Goal: Information Seeking & Learning: Learn about a topic

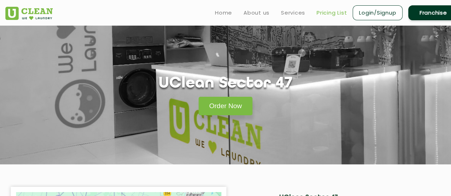
click at [329, 14] on link "Pricing List" at bounding box center [332, 13] width 30 height 9
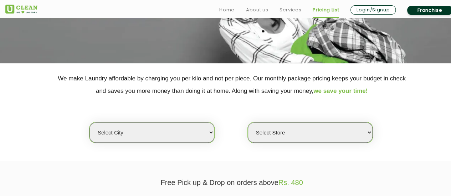
scroll to position [102, 0]
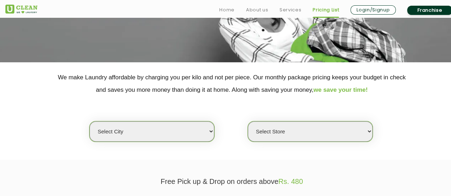
click at [136, 131] on select "Select city Aalo Agartala Agra Ahmedabad Akola Aligarh Alwar - UClean Select Am…" at bounding box center [151, 132] width 125 height 20
select select "2"
click at [89, 122] on select "Select city Aalo Agartala Agra Ahmedabad Akola Aligarh Alwar - UClean Select Am…" at bounding box center [151, 132] width 125 height 20
click at [309, 129] on select "Select Store UClean Sector 47 UClean Gurgaon Sector 66 UClean Sun City Gurgaon …" at bounding box center [310, 132] width 125 height 20
select select "359"
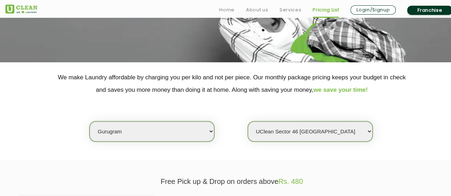
click at [248, 122] on select "Select Store UClean Sector 47 UClean Gurgaon Sector 66 UClean Sun City Gurgaon …" at bounding box center [310, 132] width 125 height 20
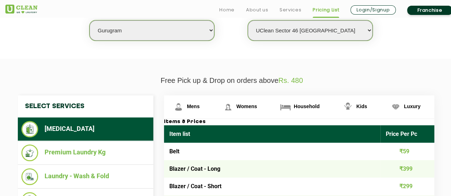
scroll to position [206, 0]
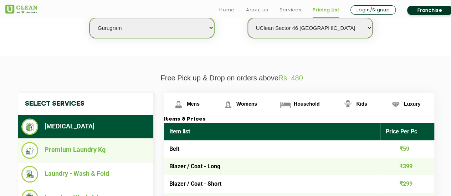
click at [74, 149] on li "Premium Laundry Kg" at bounding box center [85, 150] width 128 height 17
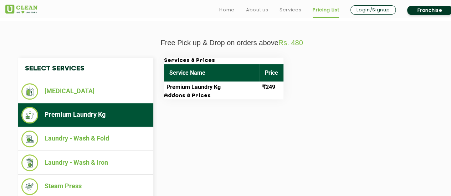
scroll to position [242, 0]
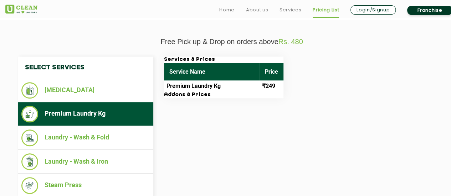
click at [191, 94] on h3 "Addons & Prices" at bounding box center [223, 95] width 119 height 6
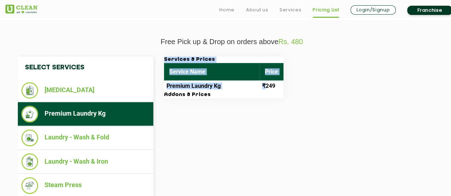
drag, startPoint x: 266, startPoint y: 85, endPoint x: 290, endPoint y: 88, distance: 24.2
click at [290, 88] on div "Services & Prices Service Name Price Premium Laundry Kg ₹249 Addons & Prices" at bounding box center [305, 78] width 292 height 42
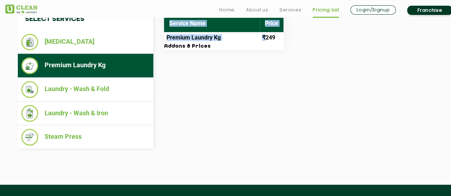
scroll to position [293, 0]
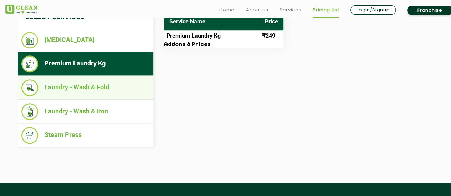
click at [95, 87] on li "Laundry - Wash & Fold" at bounding box center [85, 88] width 128 height 17
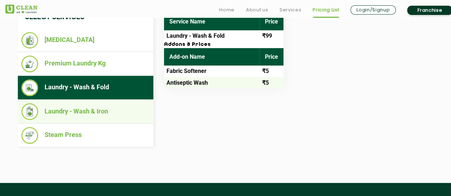
click at [91, 113] on li "Laundry - Wash & Iron" at bounding box center [85, 111] width 128 height 17
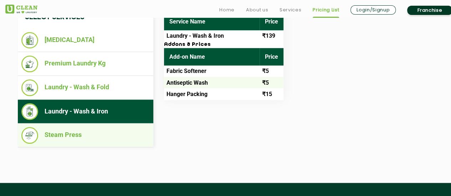
click at [83, 135] on li "Steam Press" at bounding box center [85, 135] width 128 height 17
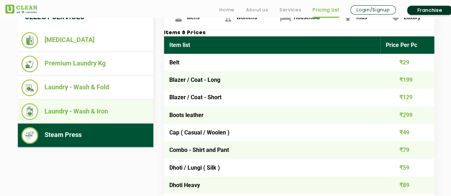
click at [89, 111] on li "Laundry - Wash & Iron" at bounding box center [85, 111] width 128 height 17
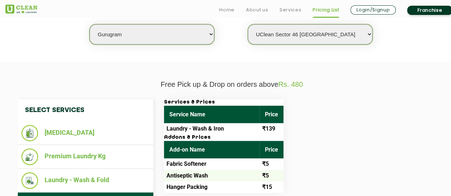
scroll to position [202, 0]
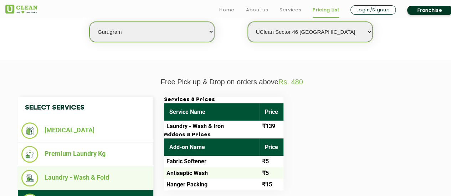
click at [102, 180] on li "Laundry - Wash & Fold" at bounding box center [85, 178] width 128 height 17
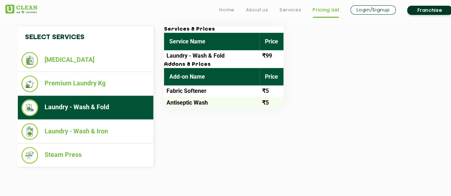
scroll to position [279, 0]
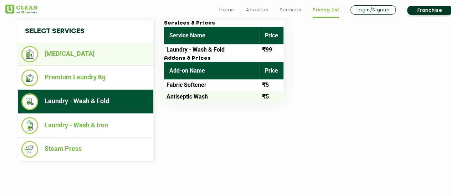
click at [66, 57] on li "[MEDICAL_DATA]" at bounding box center [85, 54] width 128 height 16
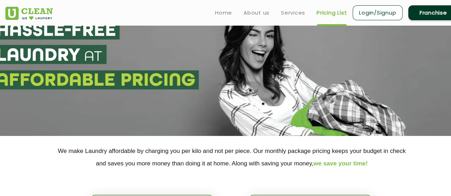
scroll to position [0, 0]
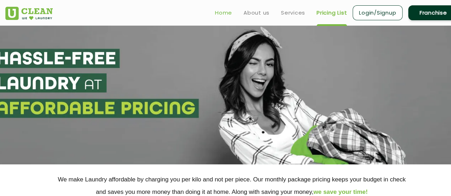
click at [226, 14] on link "Home" at bounding box center [223, 13] width 17 height 9
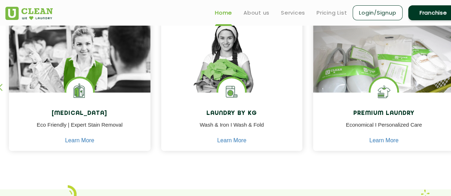
scroll to position [312, 0]
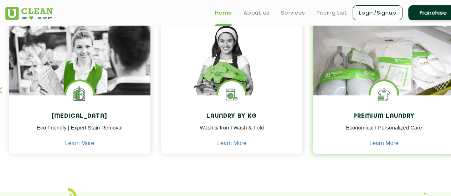
click at [405, 76] on img at bounding box center [384, 69] width 142 height 94
click at [389, 143] on link "Learn More" at bounding box center [383, 143] width 29 height 6
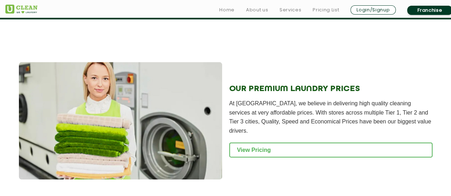
scroll to position [742, 0]
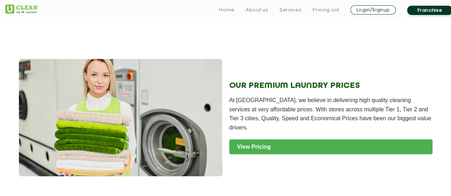
click at [274, 140] on link "View Pricing" at bounding box center [330, 147] width 203 height 15
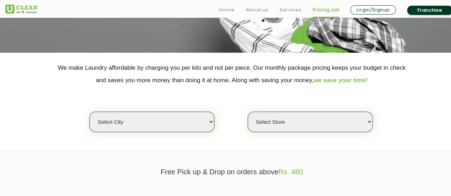
scroll to position [144, 0]
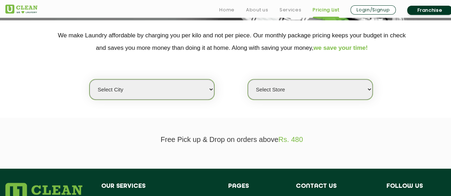
click at [175, 94] on select "Select city [GEOGRAPHIC_DATA] [GEOGRAPHIC_DATA] [GEOGRAPHIC_DATA] [GEOGRAPHIC_D…" at bounding box center [151, 90] width 125 height 20
select select "2"
click at [89, 80] on select "Select city Aalo Agartala Agra Ahmedabad Akola Aligarh Alwar - UClean Select Am…" at bounding box center [151, 90] width 125 height 20
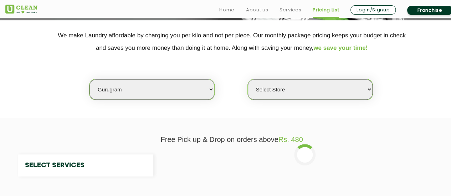
select select "0"
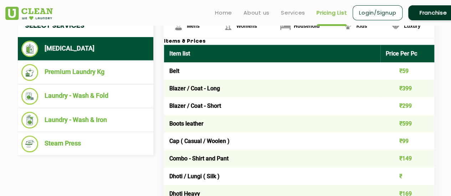
scroll to position [275, 0]
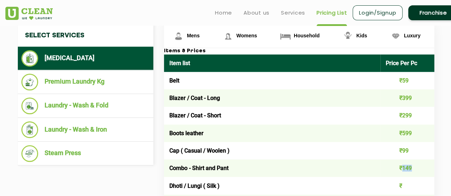
drag, startPoint x: 403, startPoint y: 169, endPoint x: 416, endPoint y: 169, distance: 12.8
click at [416, 169] on td "₹149" at bounding box center [407, 168] width 54 height 17
drag, startPoint x: 411, startPoint y: 169, endPoint x: 394, endPoint y: 169, distance: 17.5
click at [394, 169] on td "₹149" at bounding box center [407, 168] width 54 height 17
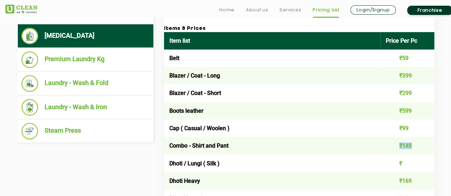
scroll to position [302, 0]
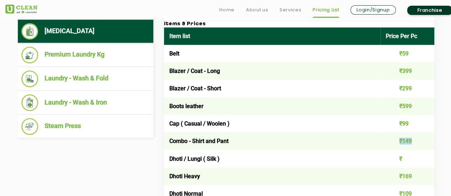
click at [403, 141] on td "₹149" at bounding box center [407, 141] width 54 height 17
drag, startPoint x: 399, startPoint y: 142, endPoint x: 419, endPoint y: 138, distance: 21.0
click at [419, 138] on td "₹149" at bounding box center [407, 141] width 54 height 17
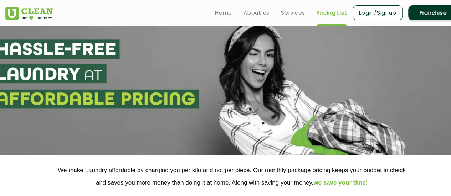
scroll to position [4, 0]
